Goal: Information Seeking & Learning: Learn about a topic

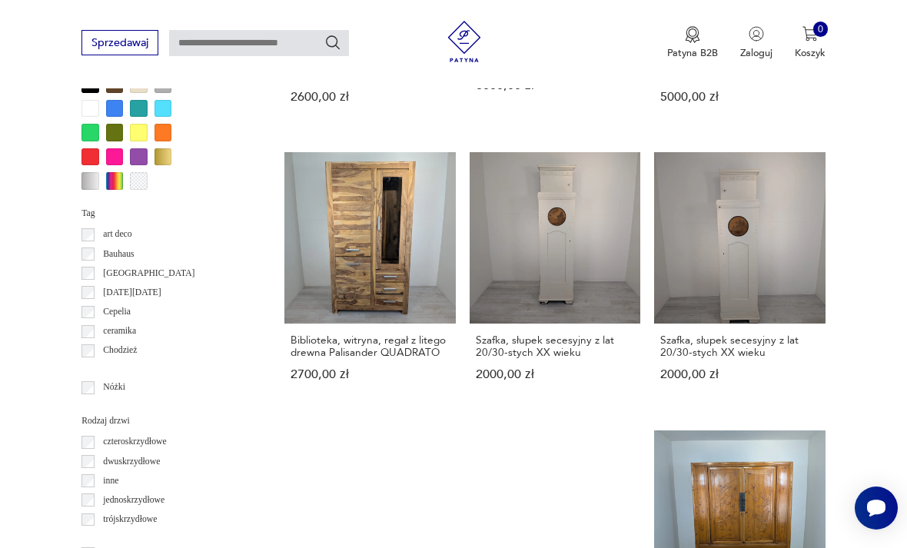
scroll to position [1350, 0]
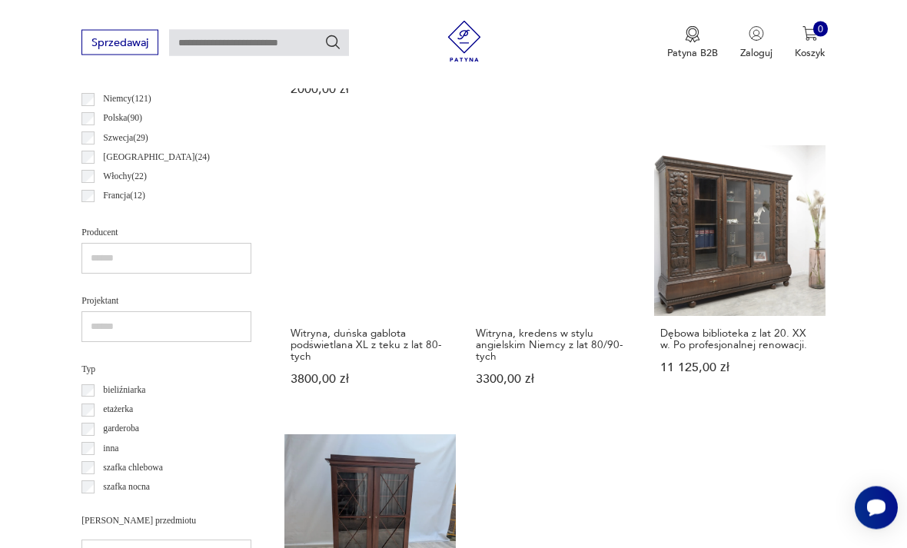
scroll to position [793, 0]
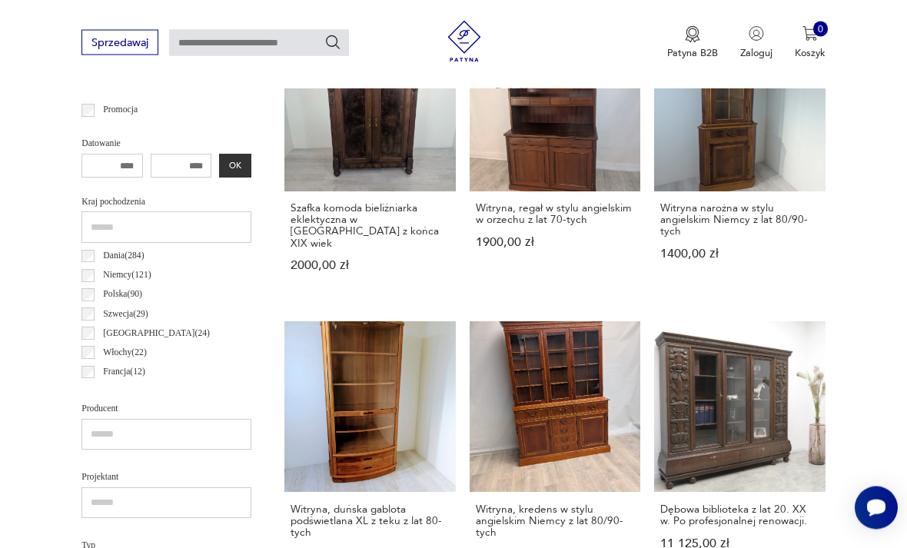
scroll to position [355, 0]
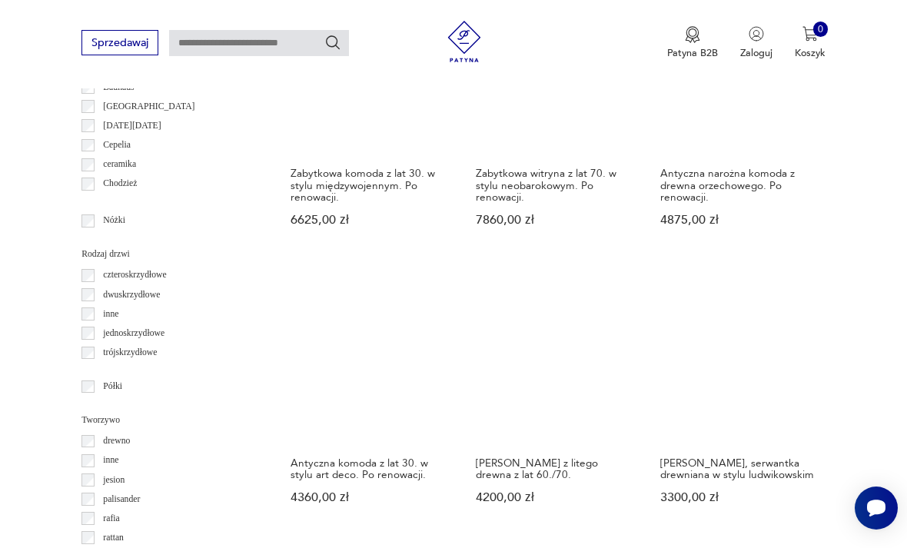
scroll to position [1524, 0]
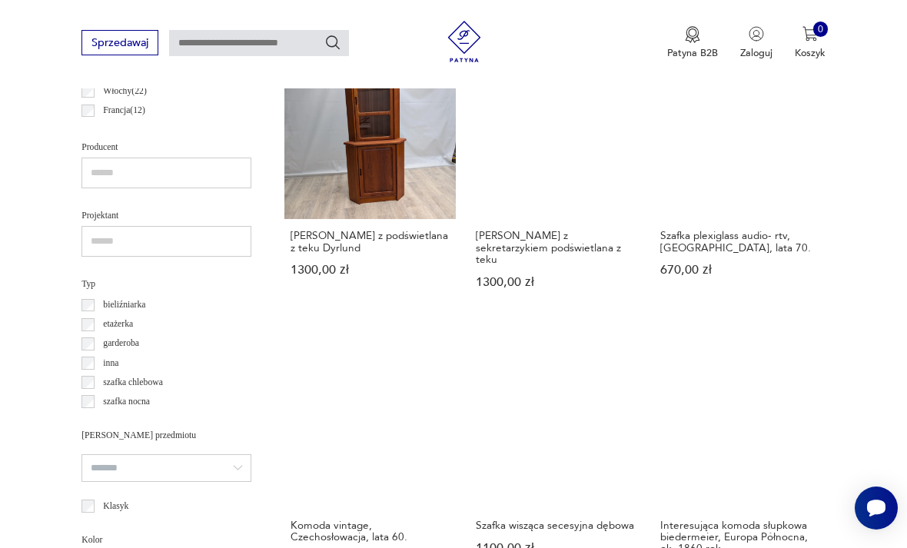
scroll to position [877, 0]
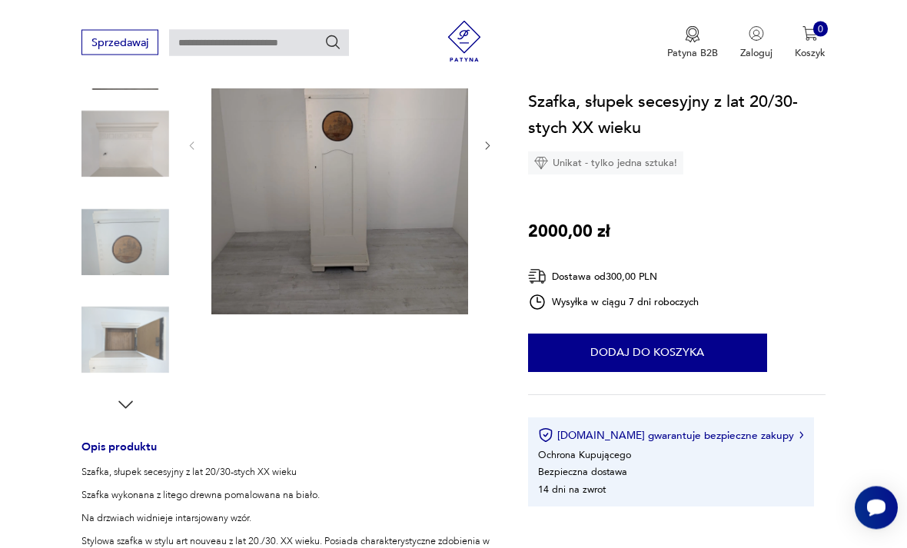
click at [135, 399] on icon "button" at bounding box center [125, 405] width 21 height 21
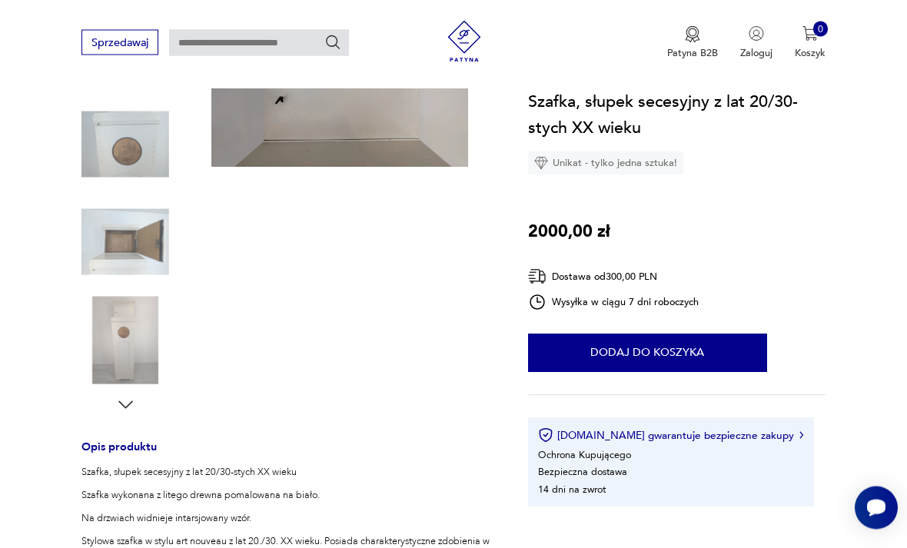
scroll to position [266, 0]
click at [134, 398] on icon "button" at bounding box center [125, 404] width 21 height 21
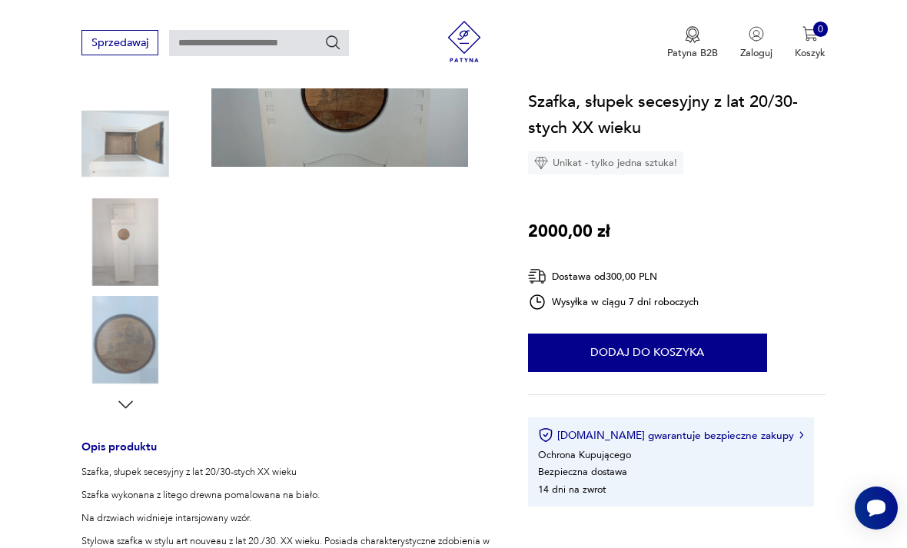
click at [131, 259] on img at bounding box center [125, 242] width 88 height 88
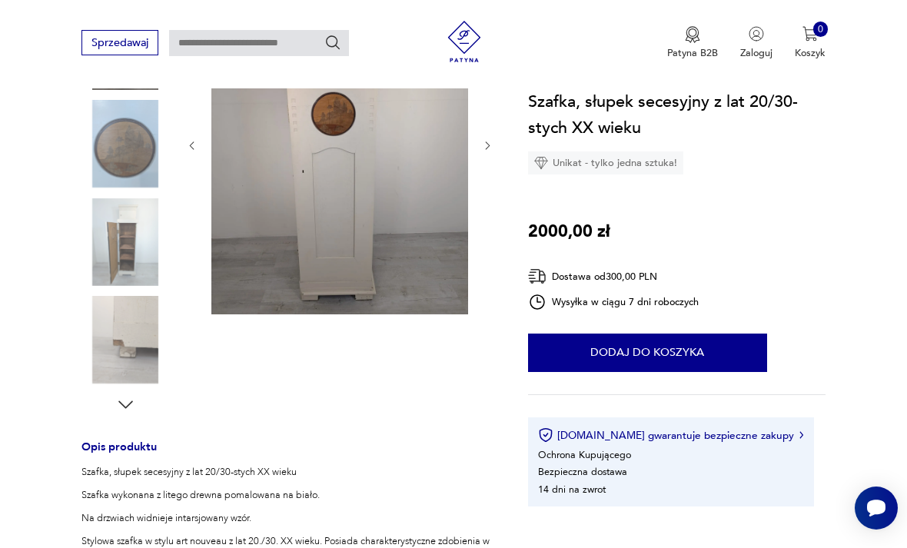
click at [482, 151] on icon "button" at bounding box center [488, 146] width 12 height 12
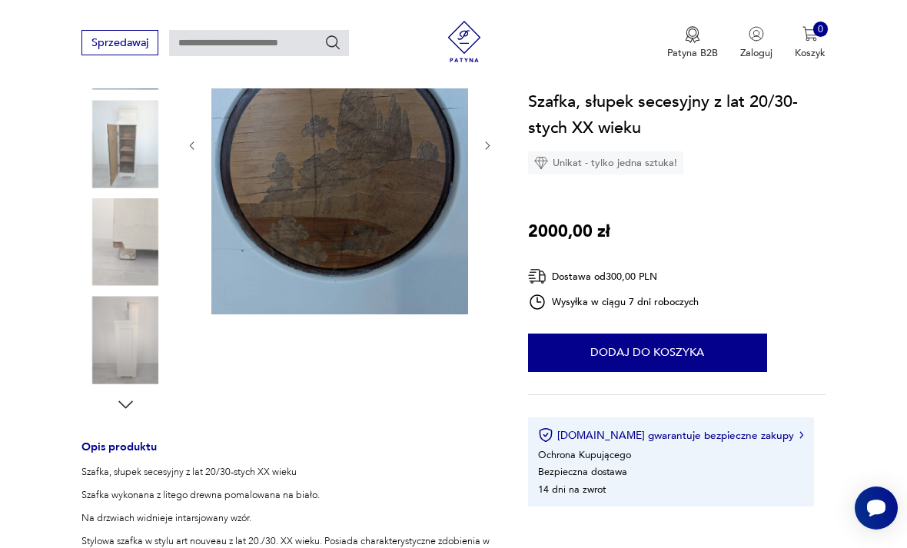
click at [482, 159] on div at bounding box center [339, 146] width 307 height 344
click at [491, 142] on icon "button" at bounding box center [488, 146] width 12 height 12
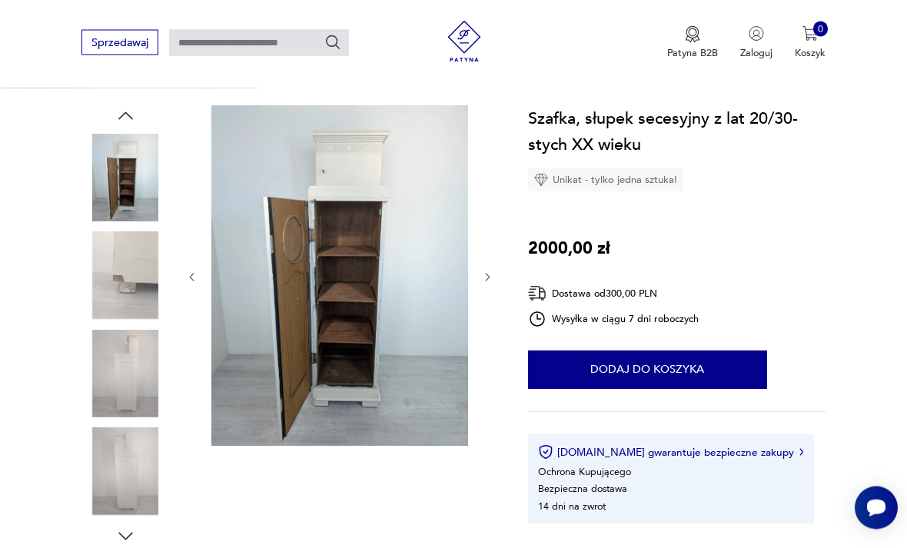
scroll to position [128, 0]
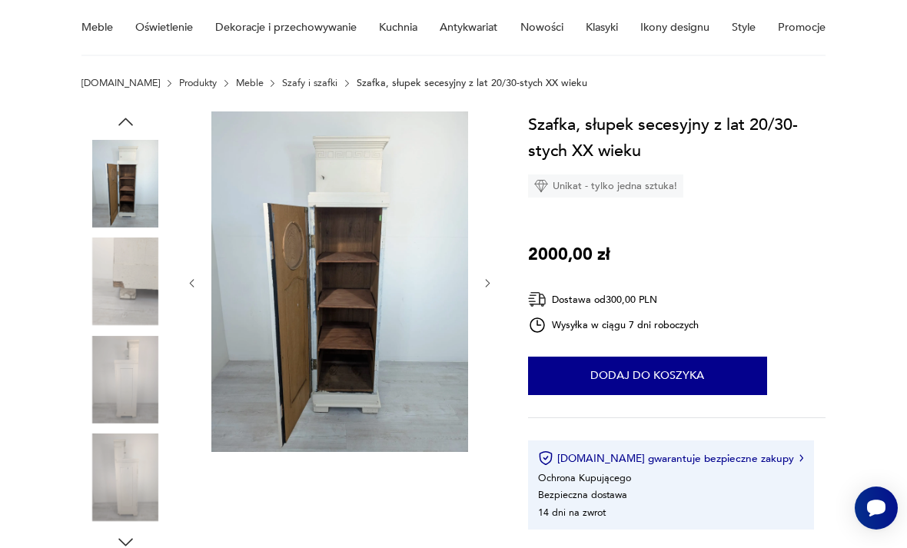
click at [489, 285] on icon "button" at bounding box center [488, 283] width 12 height 12
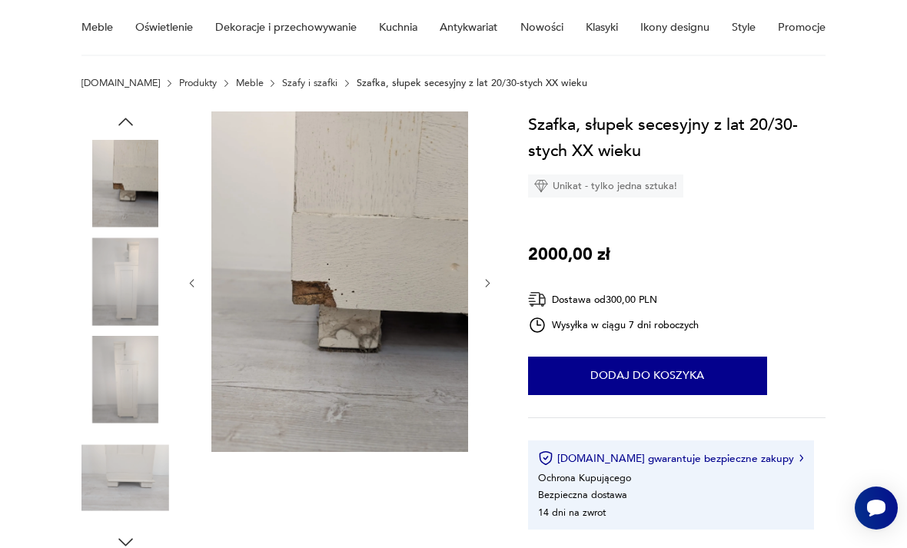
click at [489, 285] on icon "button" at bounding box center [488, 283] width 12 height 12
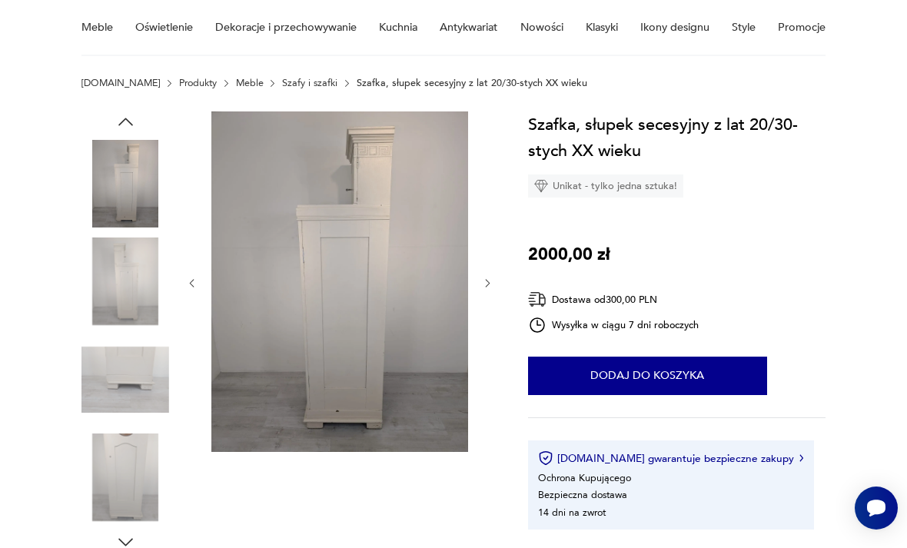
click at [491, 281] on icon "button" at bounding box center [488, 283] width 12 height 12
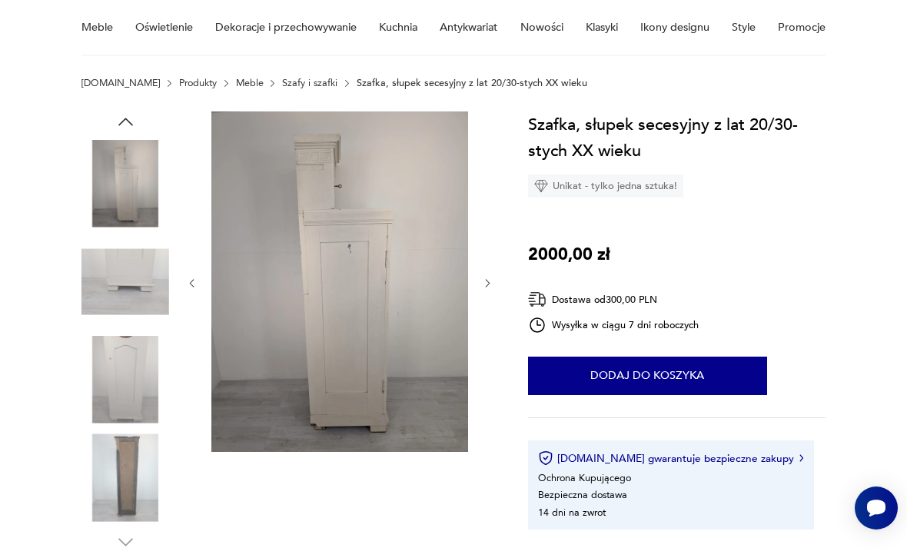
click at [487, 288] on icon "button" at bounding box center [488, 283] width 12 height 12
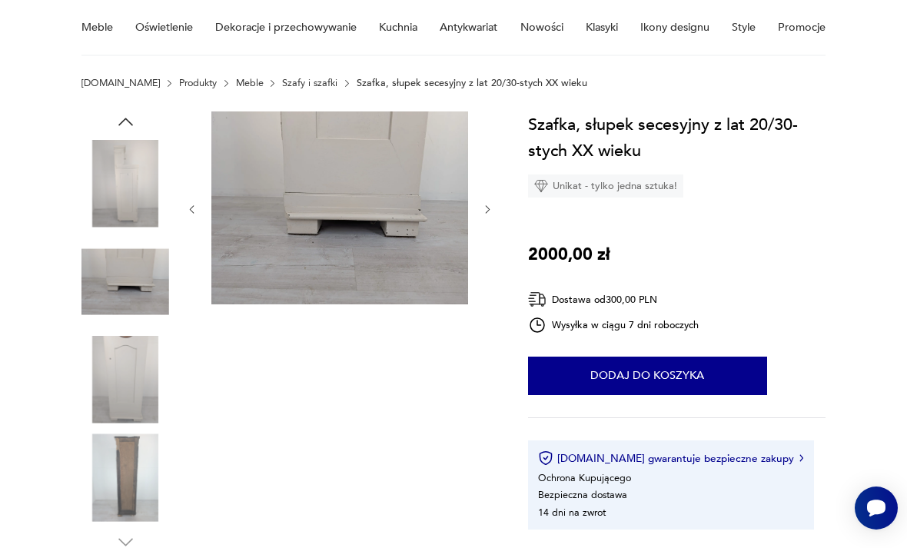
click at [486, 288] on div at bounding box center [339, 209] width 307 height 196
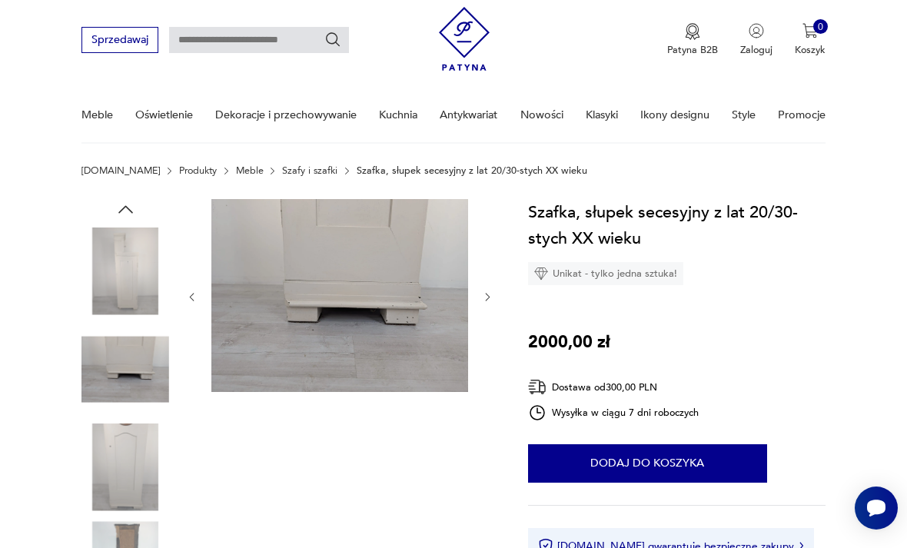
scroll to position [0, 0]
